Goal: Navigation & Orientation: Find specific page/section

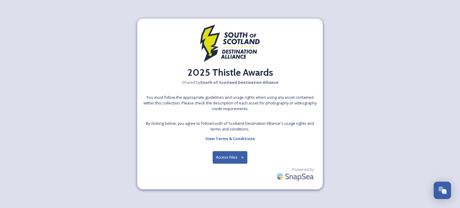
click at [223, 153] on button "Access Files" at bounding box center [230, 157] width 35 height 12
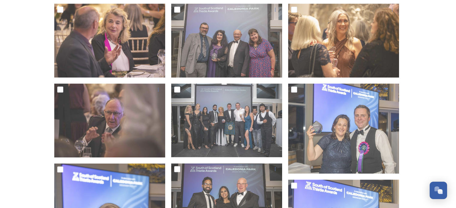
scroll to position [509, 0]
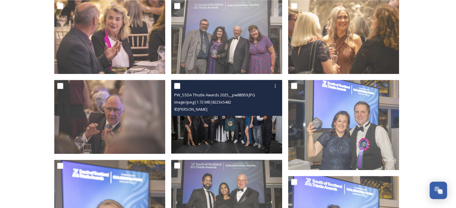
click at [212, 127] on img at bounding box center [226, 117] width 111 height 74
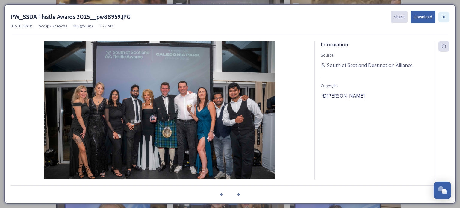
click at [443, 18] on icon at bounding box center [444, 17] width 5 height 5
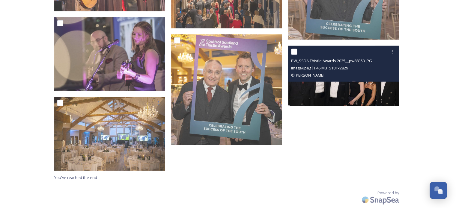
scroll to position [1661, 0]
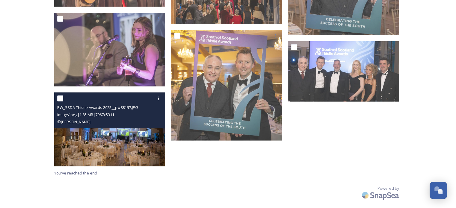
click at [125, 147] on img at bounding box center [109, 130] width 111 height 74
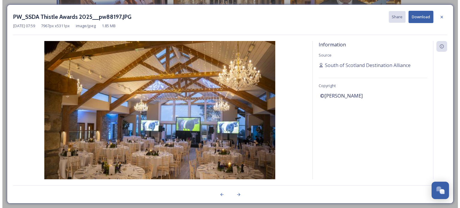
scroll to position [1635, 0]
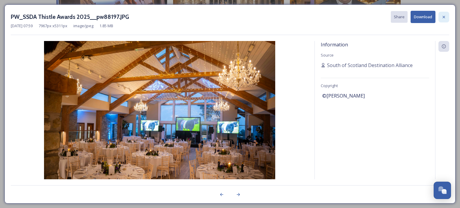
click at [444, 16] on icon at bounding box center [444, 17] width 5 height 5
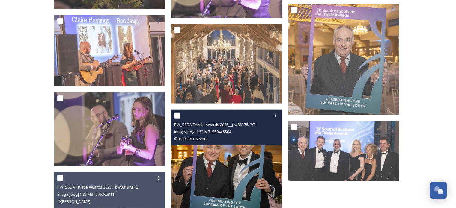
scroll to position [1571, 0]
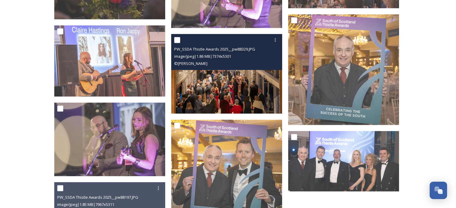
click at [244, 93] on img at bounding box center [226, 74] width 111 height 80
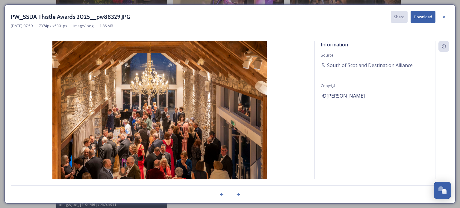
click at [157, 143] on img at bounding box center [160, 118] width 298 height 154
click at [446, 14] on div at bounding box center [444, 17] width 11 height 11
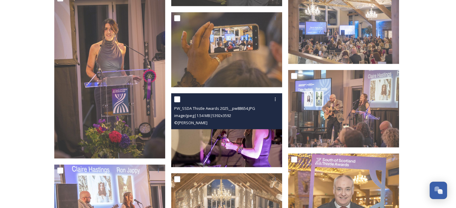
scroll to position [1421, 0]
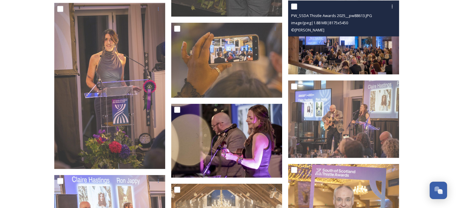
click at [321, 49] on img at bounding box center [343, 38] width 111 height 74
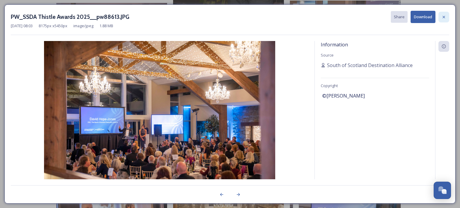
click at [446, 14] on div at bounding box center [444, 17] width 11 height 11
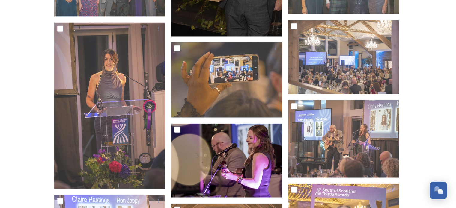
scroll to position [1391, 0]
